Goal: Information Seeking & Learning: Learn about a topic

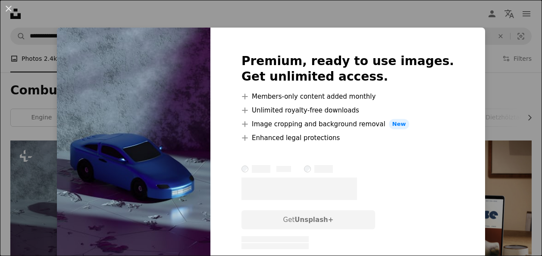
scroll to position [71, 0]
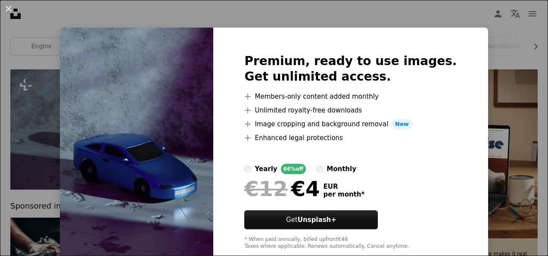
click at [475, 48] on div "An X shape Premium, ready to use images. Get unlimited access. A plus sign Memb…" at bounding box center [274, 128] width 548 height 256
